Goal: Transaction & Acquisition: Purchase product/service

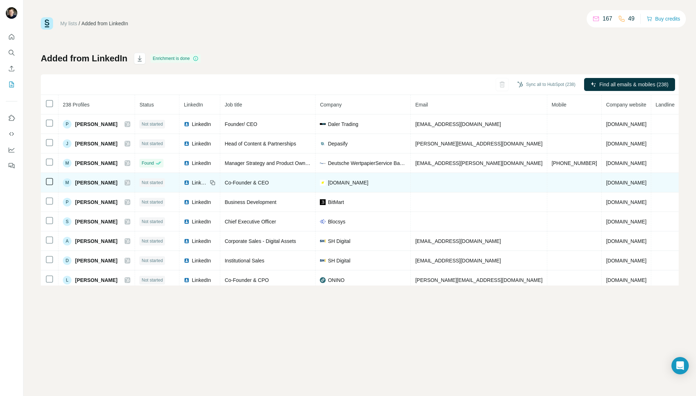
click at [44, 181] on td at bounding box center [50, 182] width 18 height 19
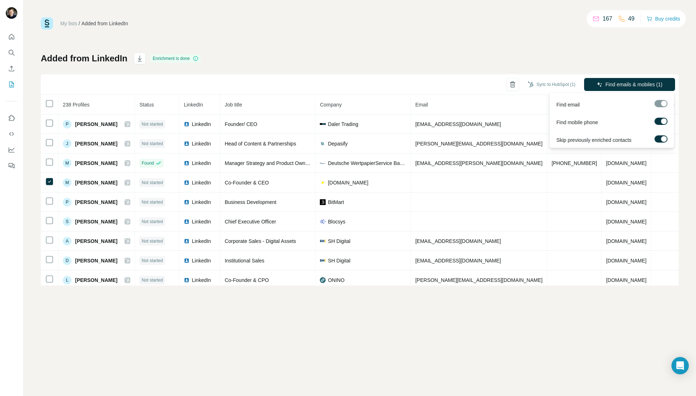
click at [661, 102] on div at bounding box center [660, 103] width 13 height 7
click at [657, 103] on div at bounding box center [660, 103] width 13 height 7
click at [657, 122] on label at bounding box center [660, 121] width 13 height 7
click at [659, 140] on label at bounding box center [660, 138] width 13 height 7
click at [639, 83] on span "Find emails (1)" at bounding box center [646, 84] width 34 height 7
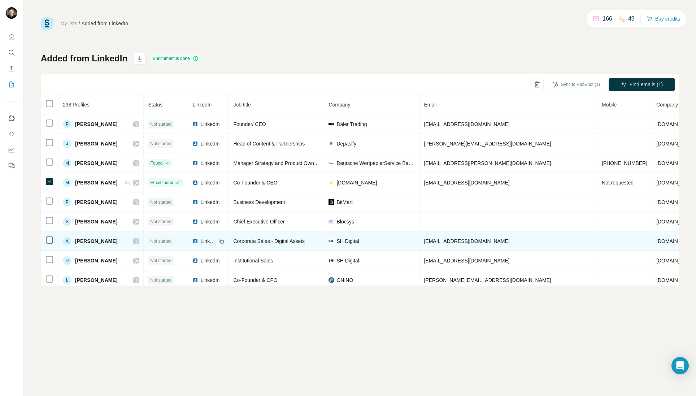
scroll to position [3, 0]
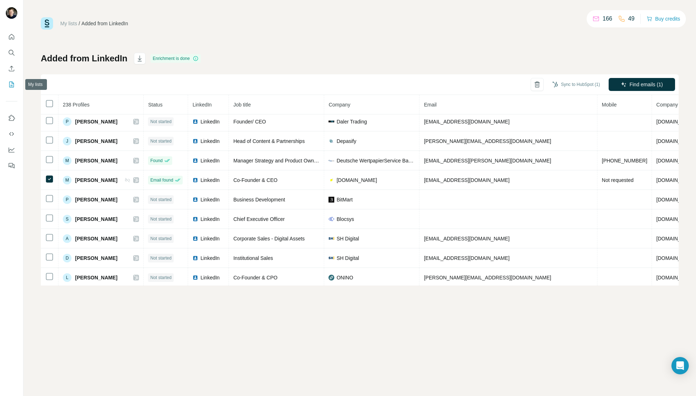
click at [13, 85] on icon "My lists" at bounding box center [11, 84] width 7 height 7
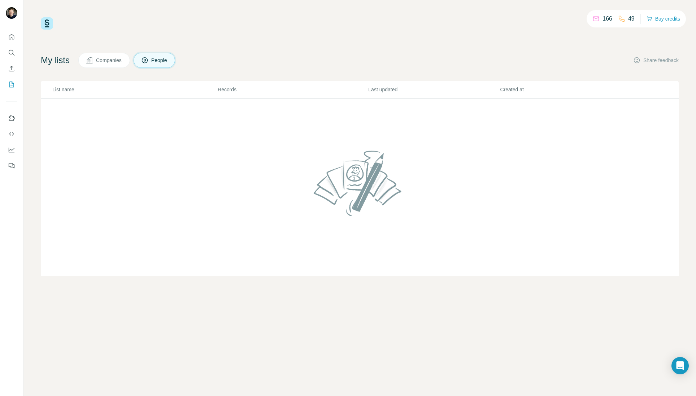
click at [105, 61] on span "Companies" at bounding box center [109, 60] width 26 height 7
click at [163, 60] on span "People" at bounding box center [159, 60] width 17 height 7
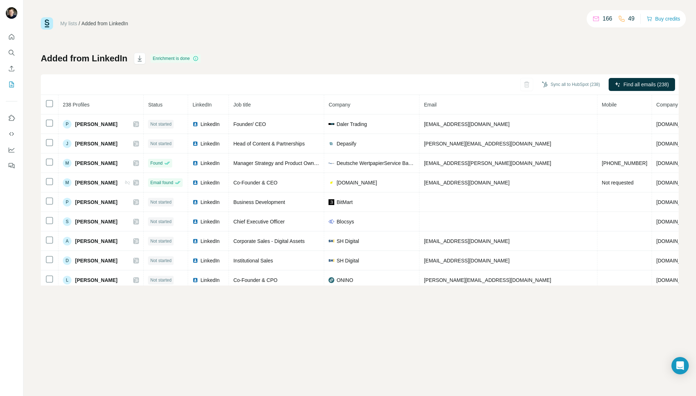
click at [602, 20] on p "166" at bounding box center [607, 18] width 10 height 9
click at [659, 18] on button "Buy credits" at bounding box center [663, 19] width 34 height 10
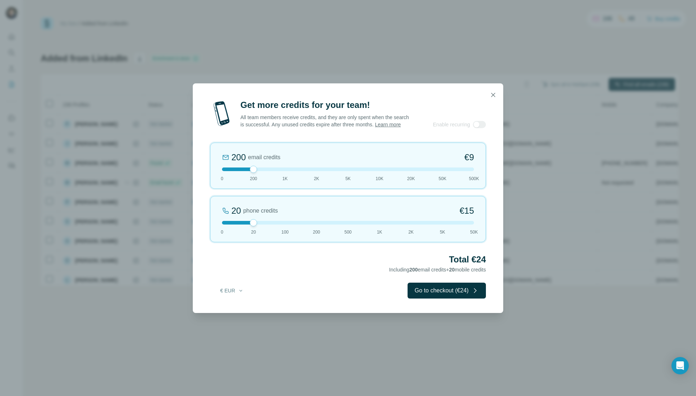
click at [255, 176] on div "200 email credits €9 0 200 1K 2K 5K 10K 20K 50K 500K" at bounding box center [348, 166] width 276 height 46
drag, startPoint x: 253, startPoint y: 175, endPoint x: 279, endPoint y: 175, distance: 25.3
click at [279, 175] on div "1K email credits €42 0 200 1K 2K 5K 10K 20K 50K 500K" at bounding box center [348, 166] width 276 height 46
drag, startPoint x: 285, startPoint y: 172, endPoint x: 248, endPoint y: 173, distance: 37.2
click at [248, 171] on div at bounding box center [348, 169] width 252 height 4
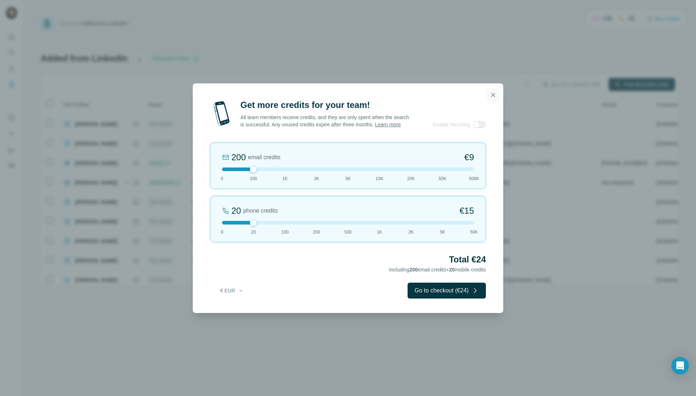
click at [493, 93] on icon "button" at bounding box center [493, 95] width 4 height 4
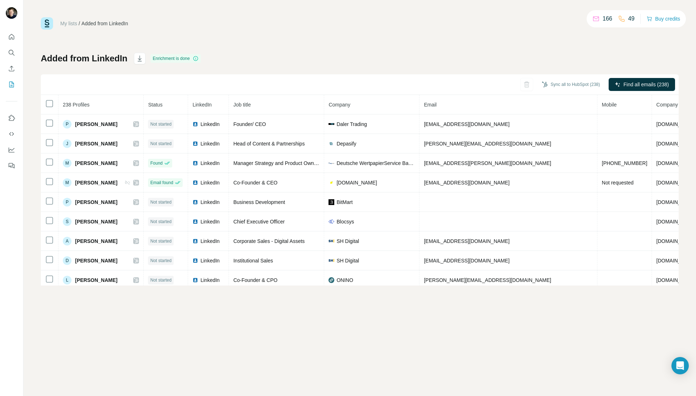
click at [595, 18] on icon at bounding box center [595, 18] width 7 height 7
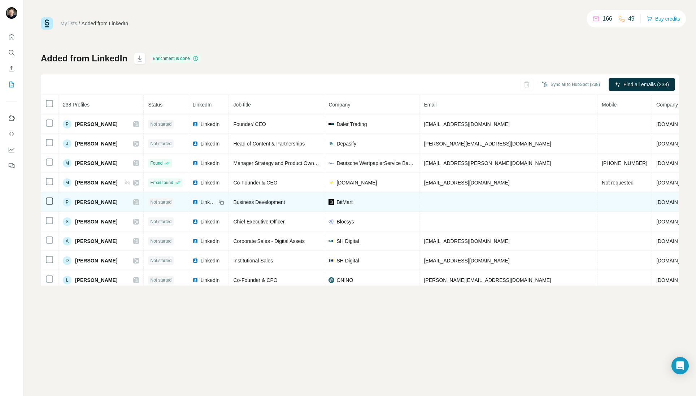
click at [51, 207] on td at bounding box center [50, 201] width 18 height 19
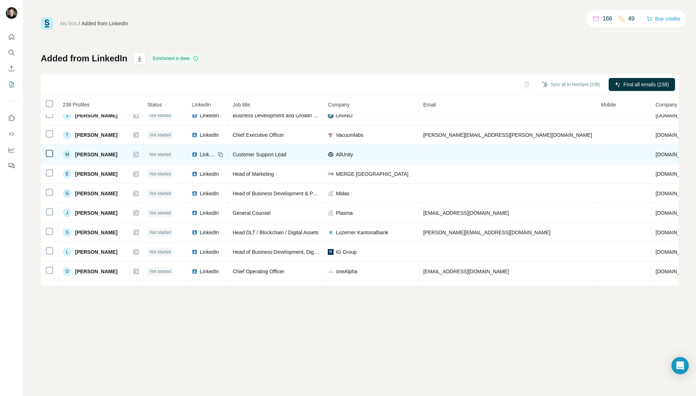
scroll to position [184, 1]
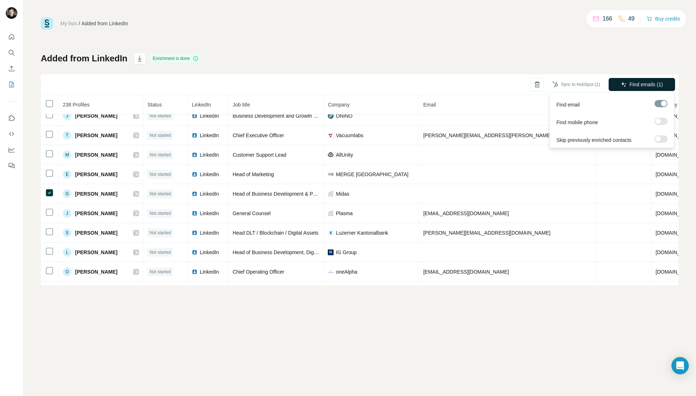
click at [647, 84] on span "Find emails (1)" at bounding box center [646, 84] width 34 height 7
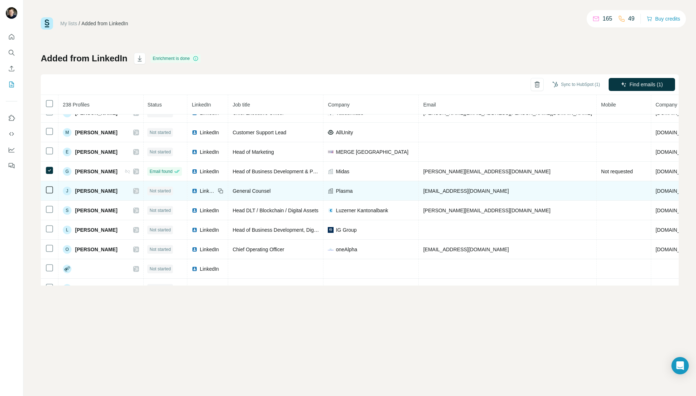
scroll to position [205, 1]
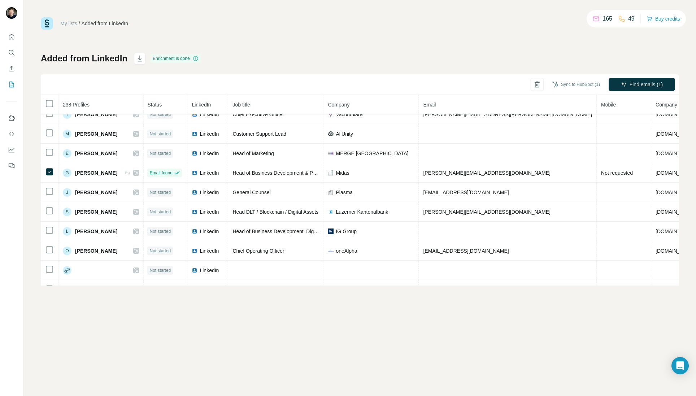
click at [366, 345] on div "My lists / Added from LinkedIn 165 49 Buy credits Added from LinkedIn Enrichmen…" at bounding box center [359, 198] width 672 height 396
click at [572, 84] on button "Sync to HubSpot (1)" at bounding box center [576, 84] width 58 height 11
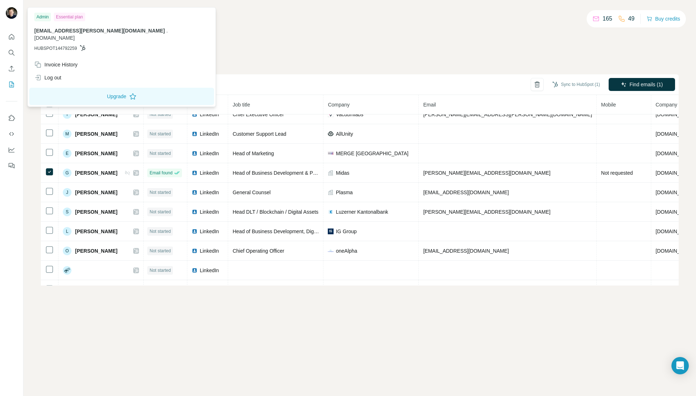
click at [10, 12] on img at bounding box center [12, 13] width 12 height 12
click at [70, 16] on div "Essential plan" at bounding box center [69, 17] width 31 height 9
click at [95, 286] on div "My lists / Added from LinkedIn 165 49 Buy credits Added from LinkedIn Enrichmen…" at bounding box center [359, 198] width 672 height 396
click at [12, 14] on img at bounding box center [12, 13] width 12 height 12
click at [12, 36] on icon "Quick start" at bounding box center [11, 36] width 7 height 7
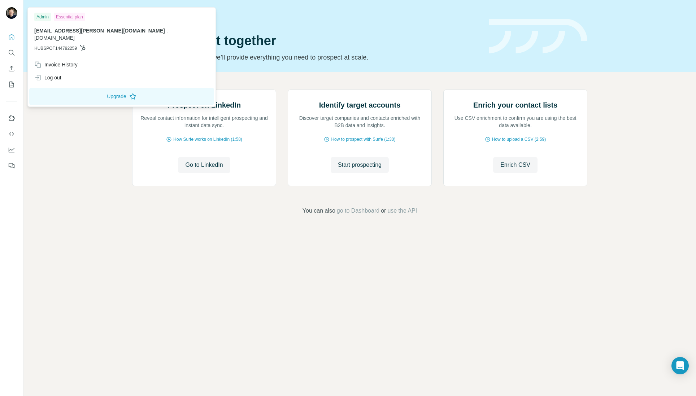
click at [10, 11] on img at bounding box center [12, 13] width 12 height 12
click at [42, 16] on div "Admin" at bounding box center [42, 17] width 17 height 9
click at [87, 90] on button "Upgrade" at bounding box center [121, 96] width 185 height 17
